Goal: Task Accomplishment & Management: Manage account settings

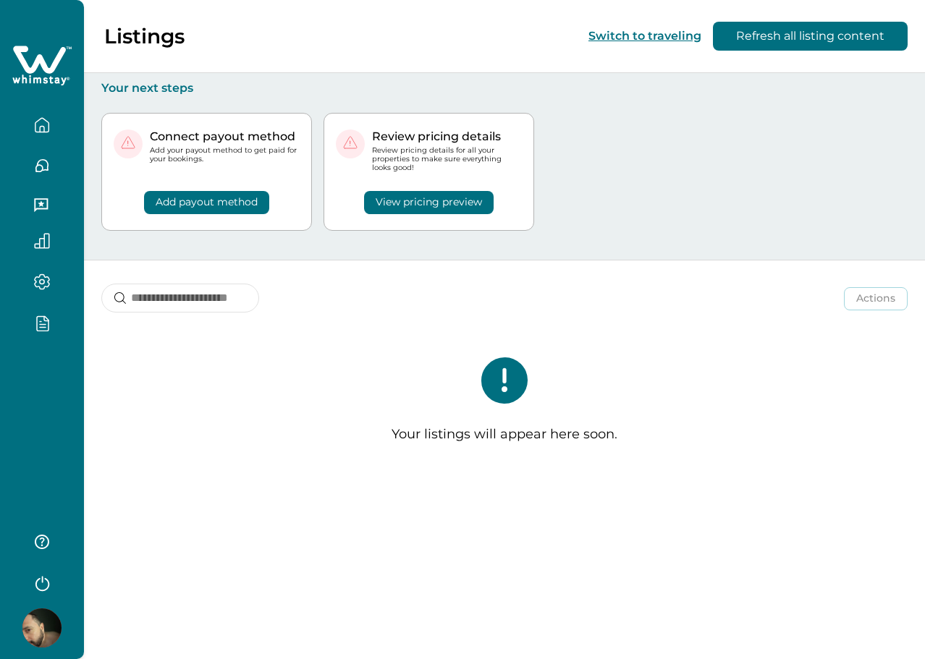
click at [33, 399] on div at bounding box center [42, 329] width 84 height 659
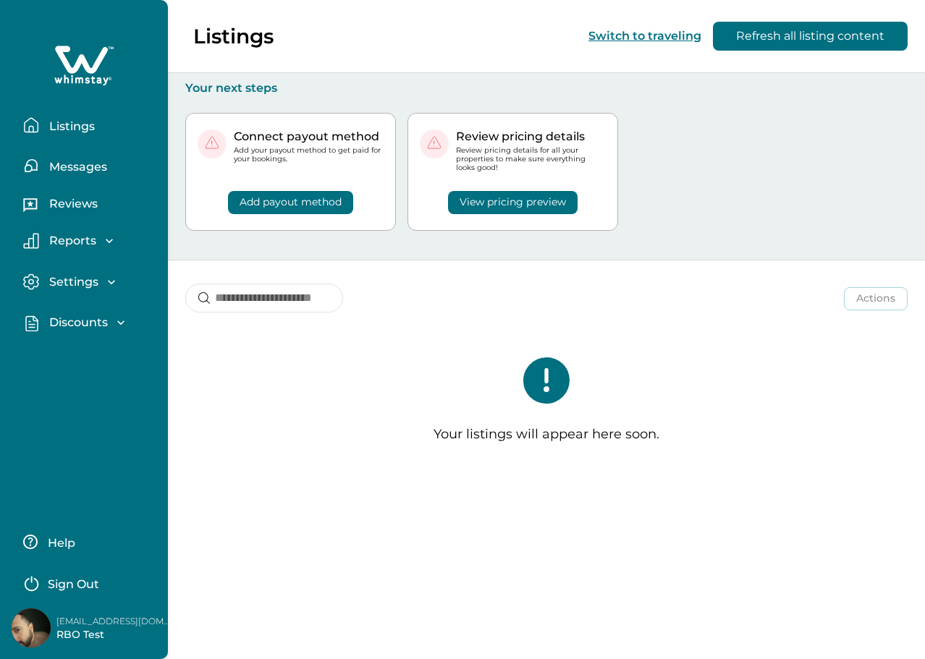
click at [80, 324] on p "Discounts" at bounding box center [76, 323] width 63 height 14
click at [76, 348] on p "Discounts" at bounding box center [76, 354] width 63 height 14
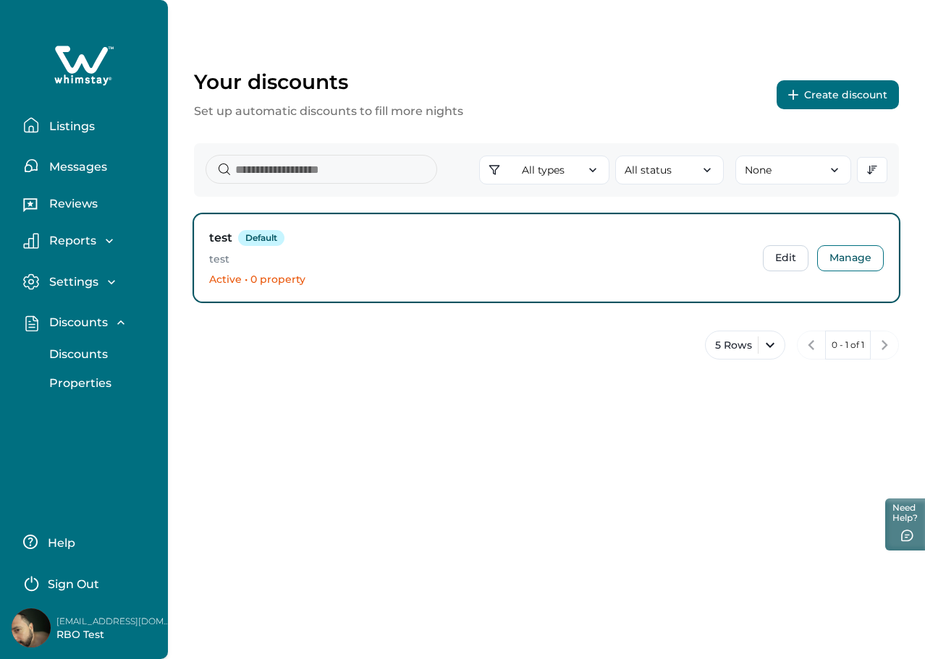
click at [90, 578] on p "Sign Out" at bounding box center [73, 585] width 51 height 14
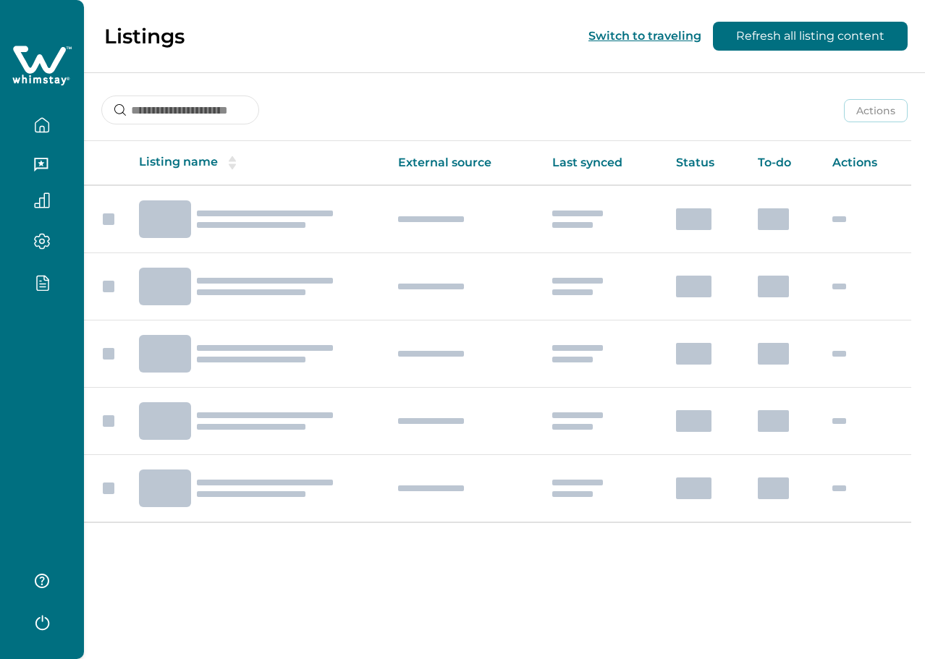
click at [49, 353] on div at bounding box center [42, 329] width 84 height 659
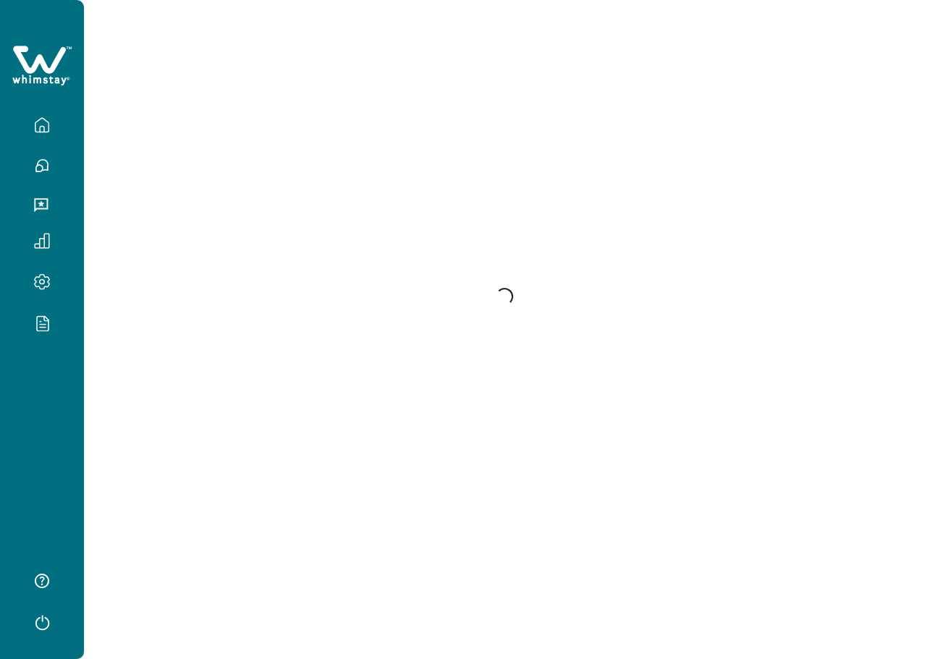
click at [64, 284] on button "button" at bounding box center [42, 282] width 61 height 17
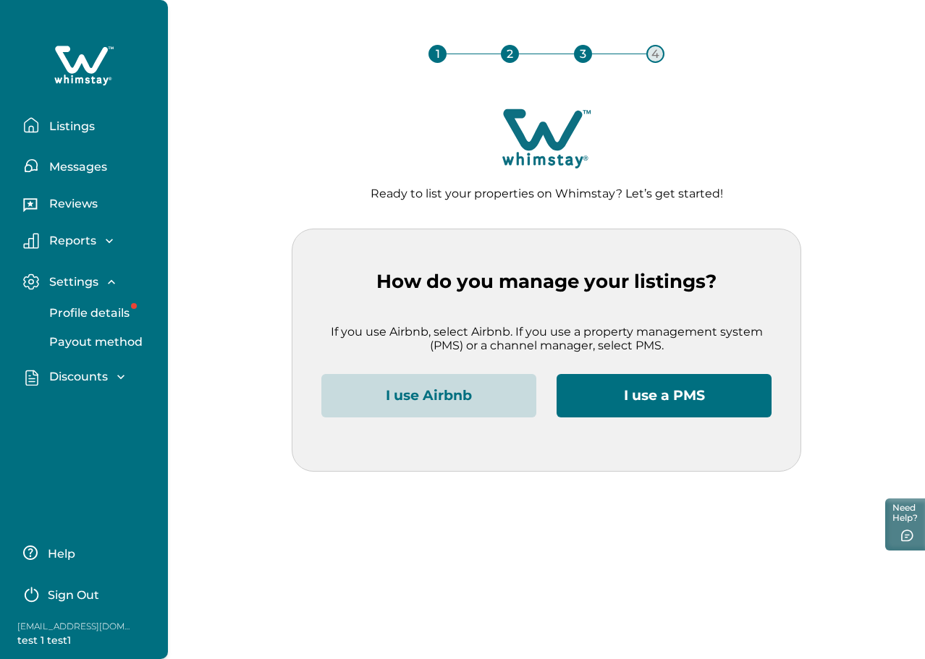
click at [75, 373] on p "Discounts" at bounding box center [76, 377] width 63 height 14
click at [78, 400] on button "Discounts" at bounding box center [99, 408] width 133 height 29
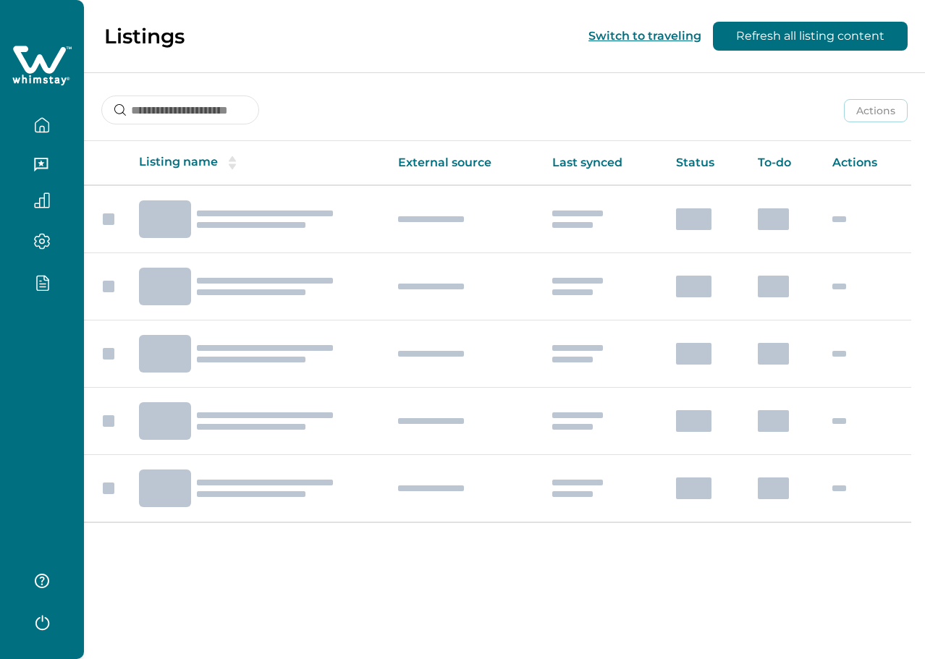
click at [39, 457] on div at bounding box center [42, 329] width 84 height 659
